Goal: Task Accomplishment & Management: Use online tool/utility

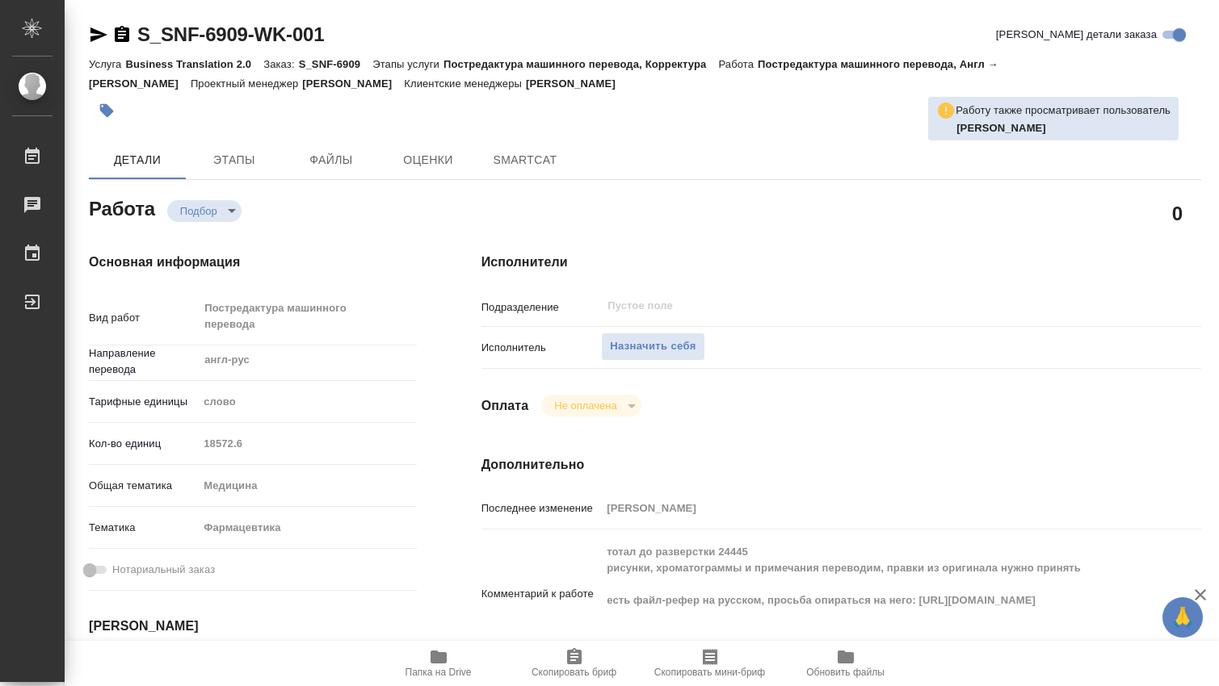
type textarea "x"
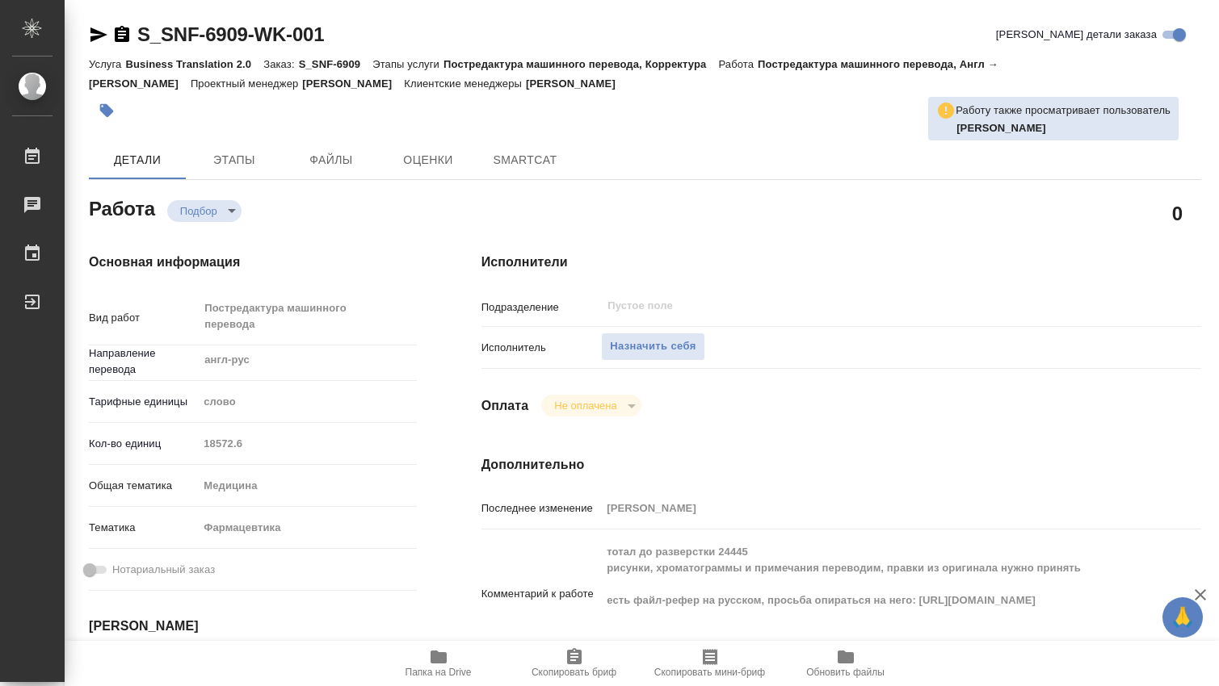
type textarea "x"
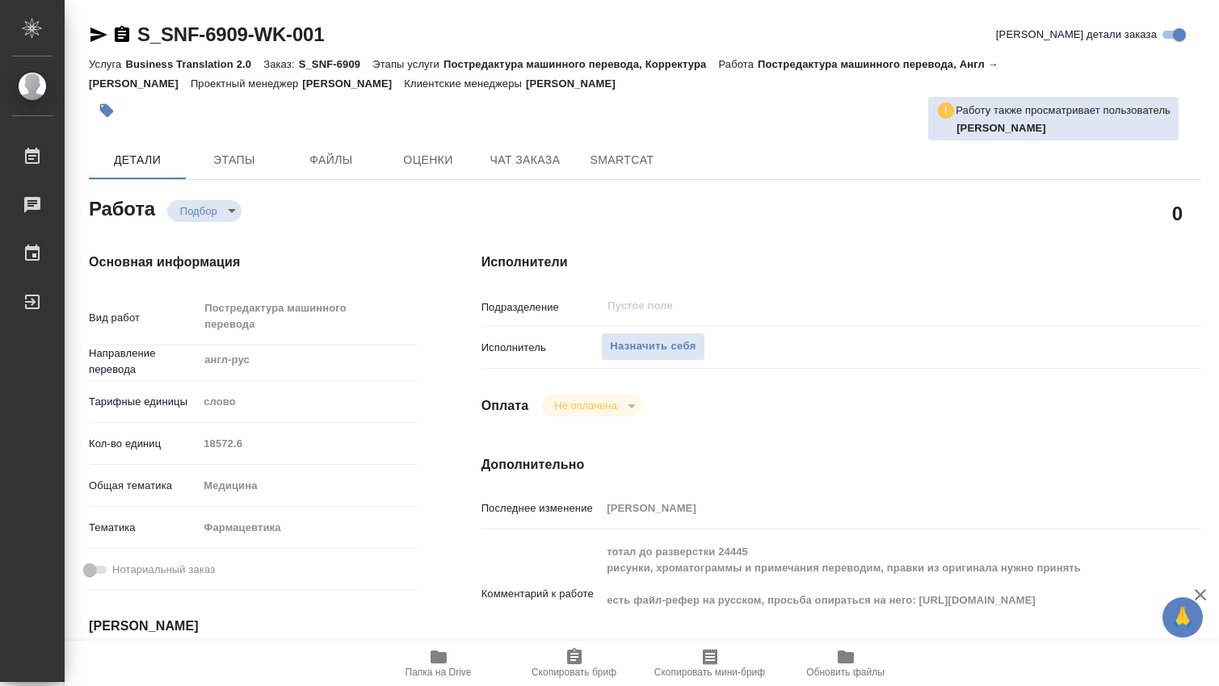
type textarea "x"
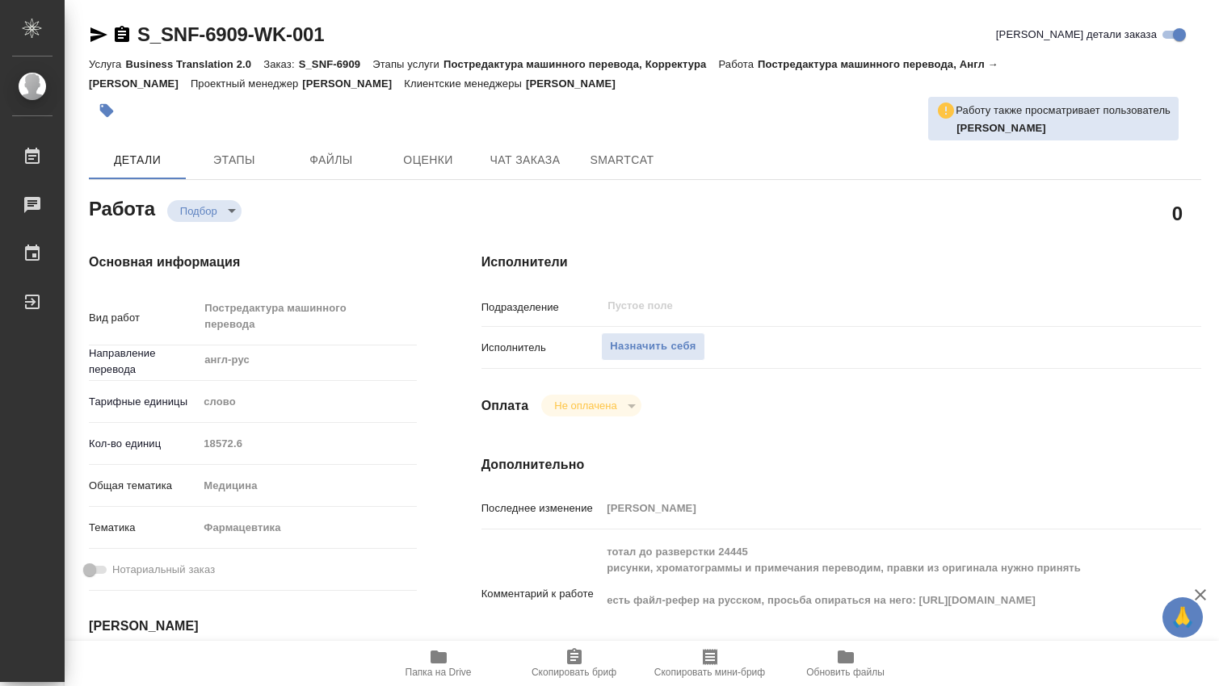
type textarea "x"
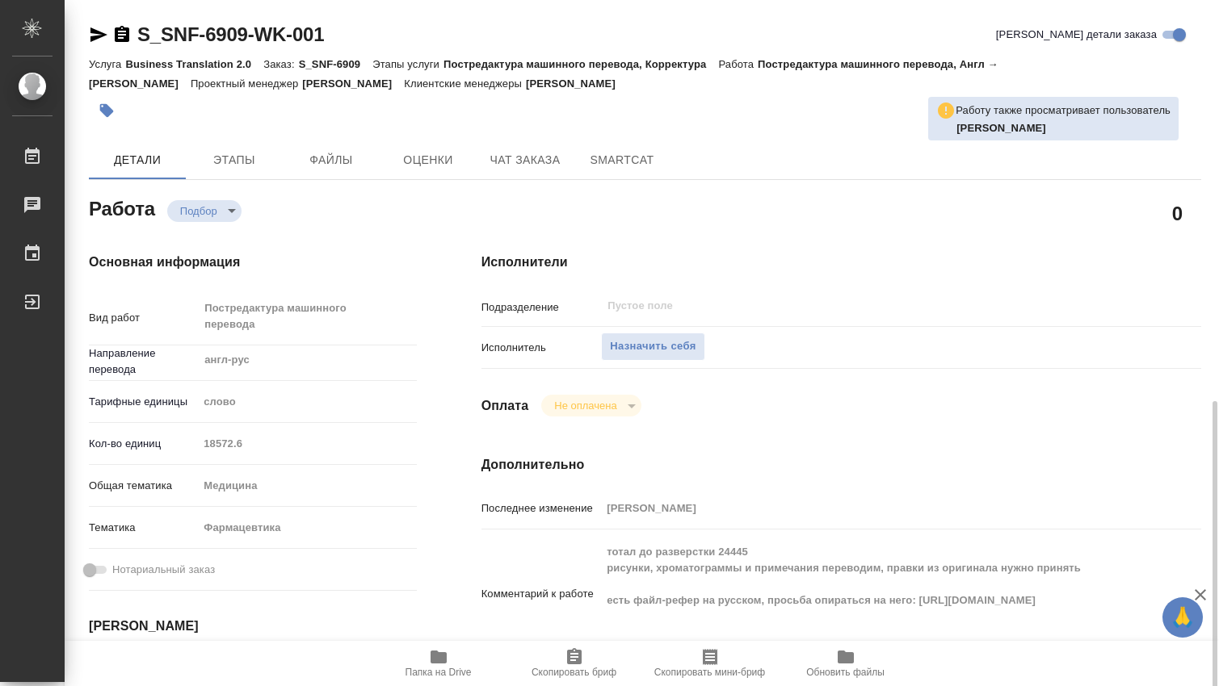
scroll to position [269, 0]
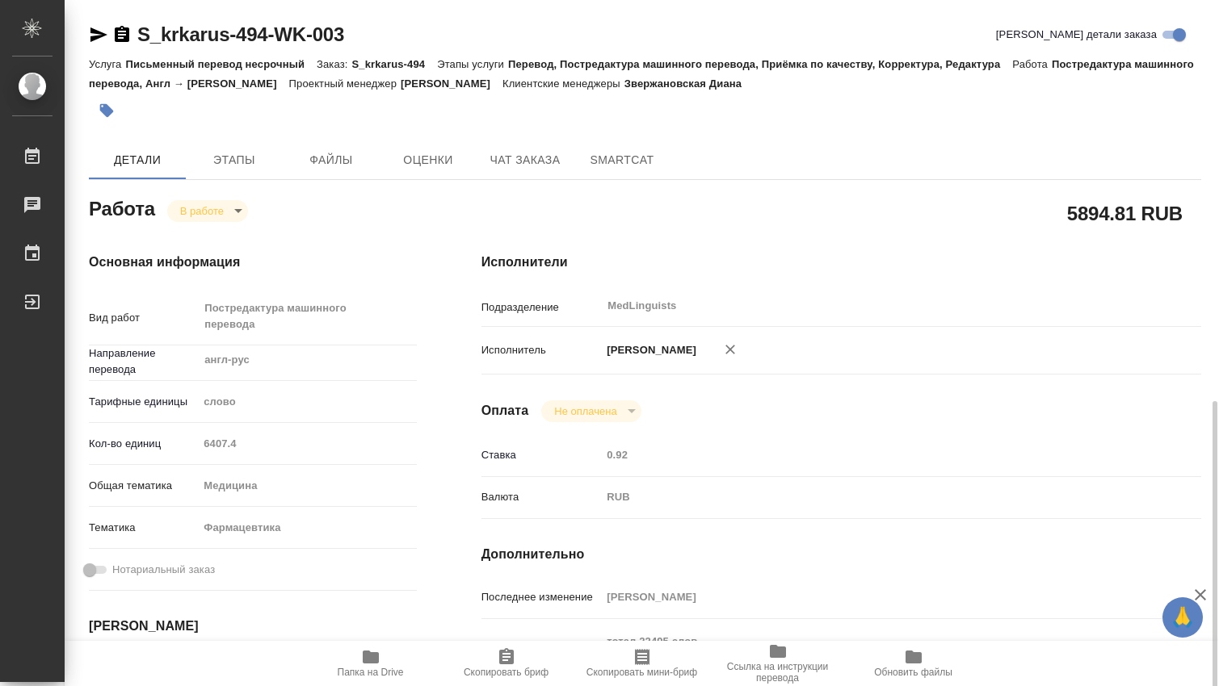
scroll to position [269, 0]
